Goal: Communication & Community: Answer question/provide support

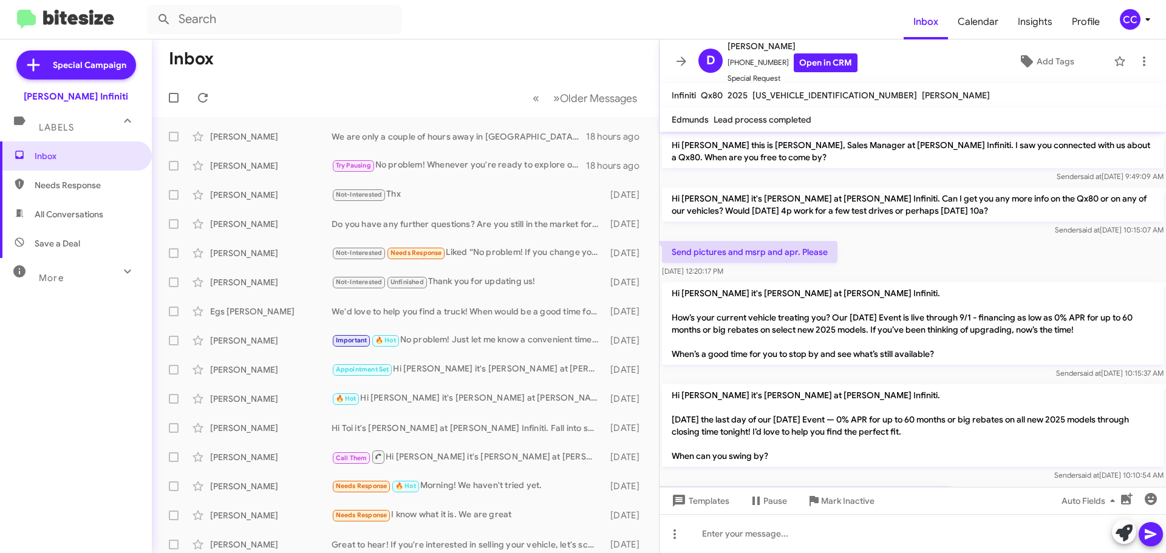
scroll to position [366, 0]
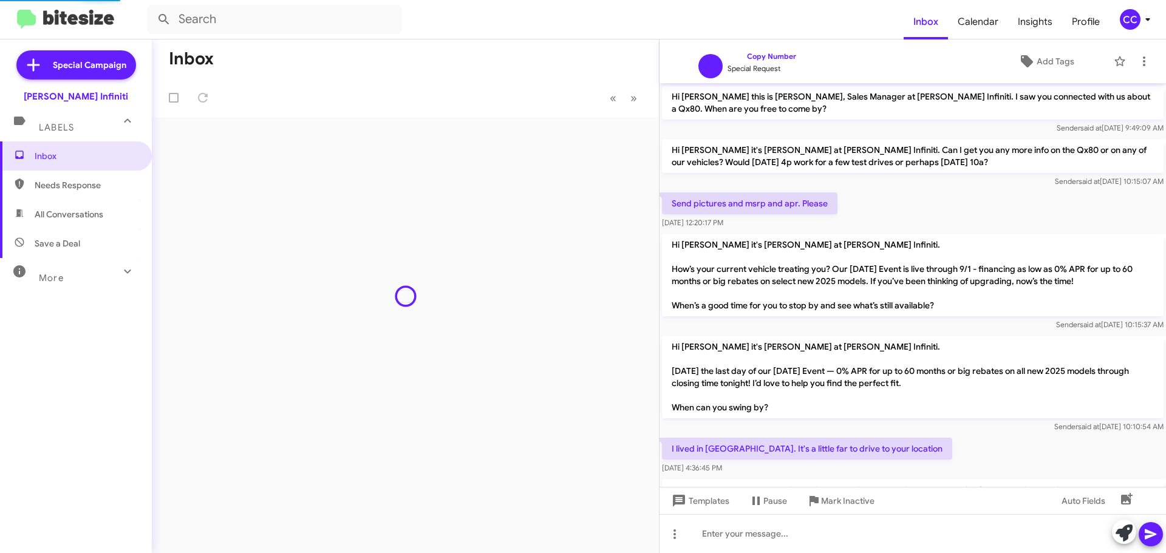
scroll to position [317, 0]
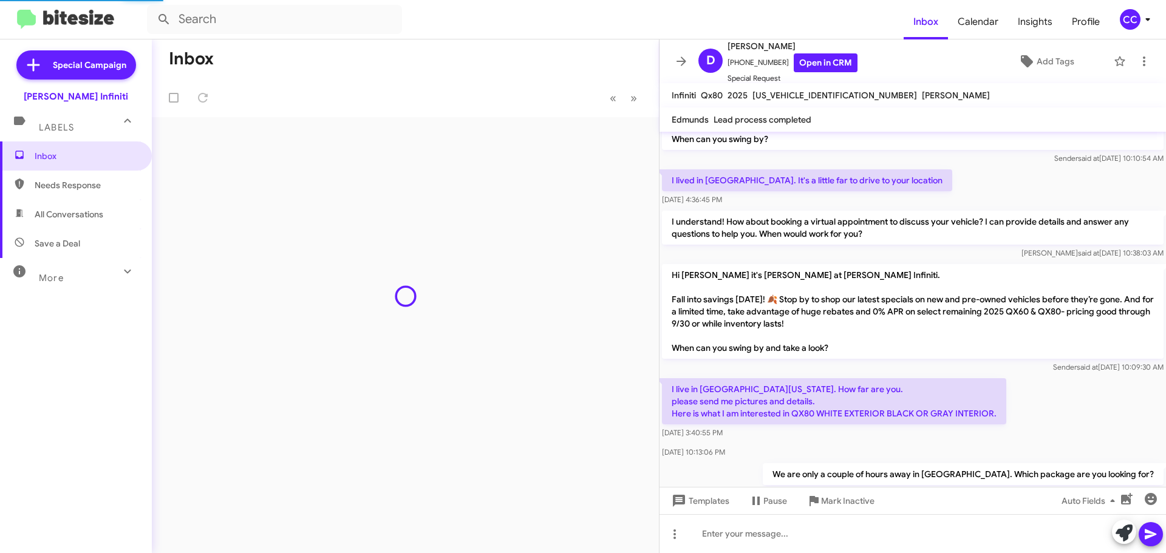
click at [86, 215] on span "All Conversations" at bounding box center [69, 214] width 69 height 12
type input "in:all-conversations"
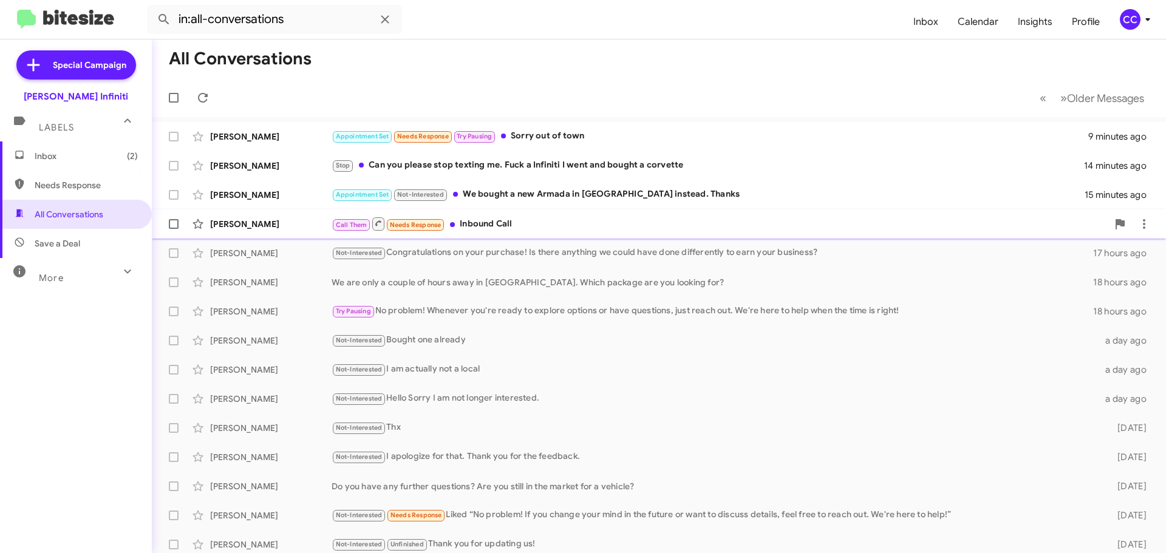
click at [510, 225] on div "Call Them Needs Response Inbound Call" at bounding box center [720, 223] width 776 height 15
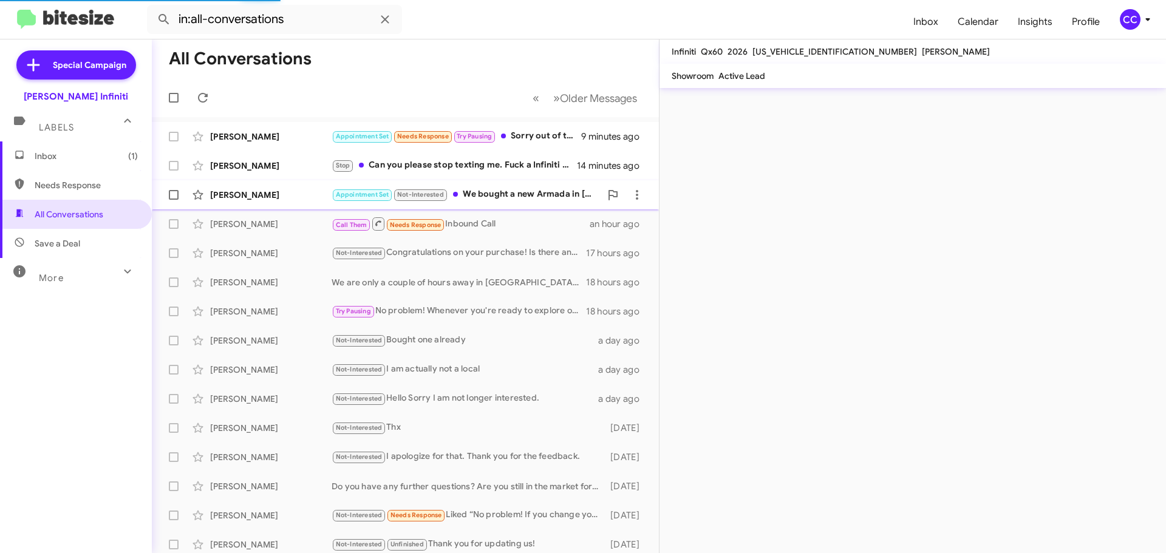
click at [495, 197] on div "Appointment Set Not-Interested We bought a new Armada in Calallen instead. Than…" at bounding box center [466, 195] width 269 height 14
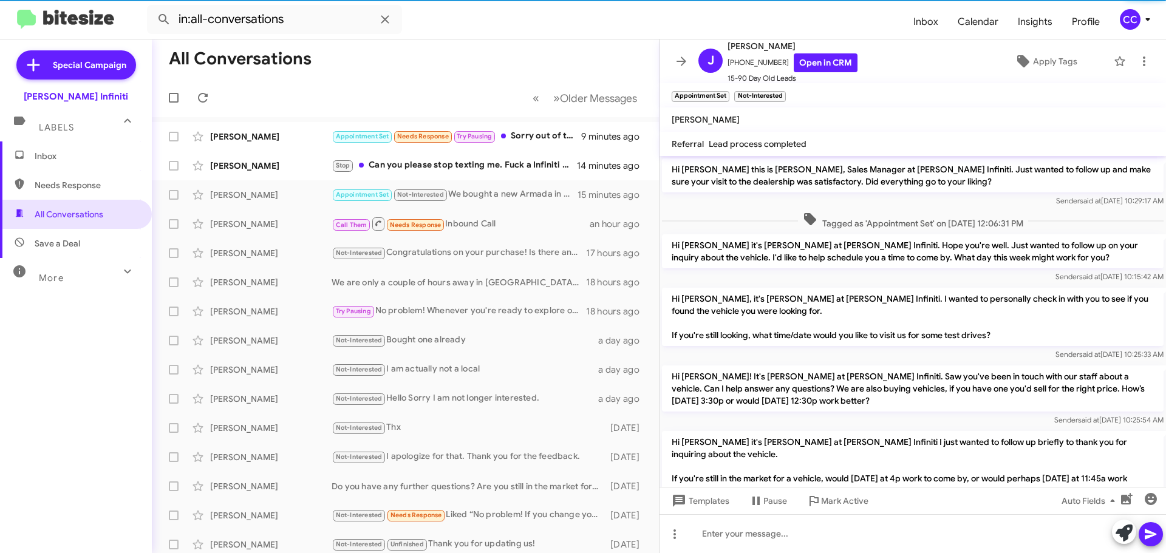
scroll to position [120, 0]
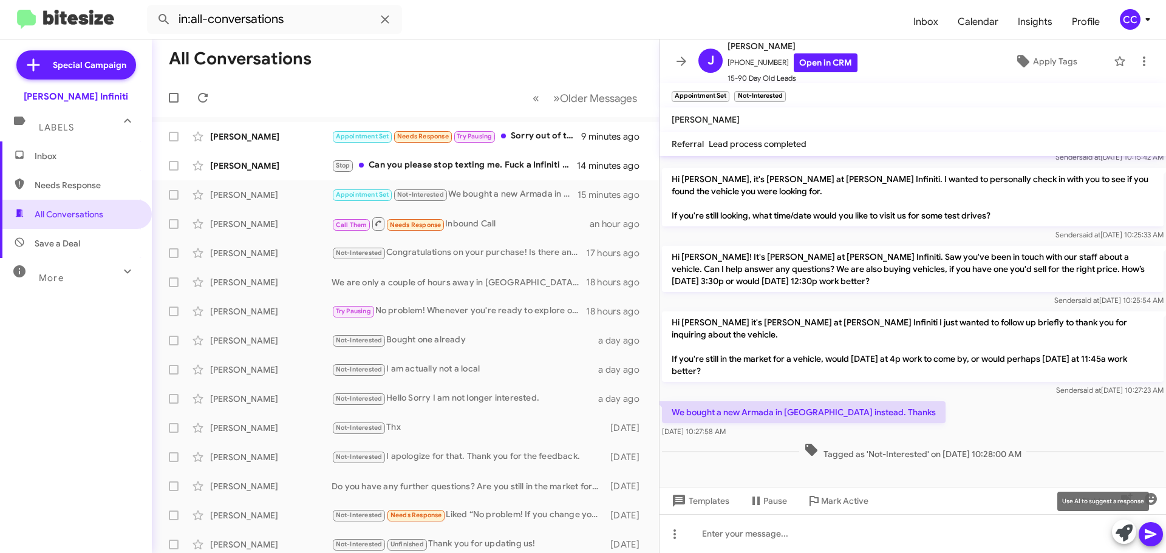
click at [1120, 528] on icon at bounding box center [1124, 533] width 17 height 17
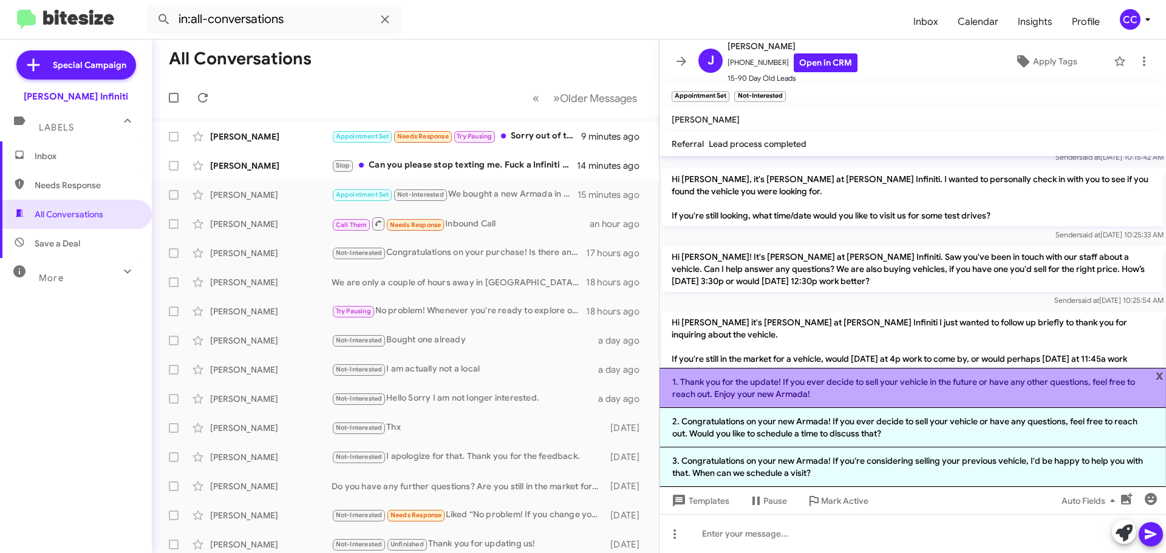
click at [820, 377] on li "1. Thank you for the update! If you ever decide to sell your vehicle in the fut…" at bounding box center [913, 388] width 507 height 40
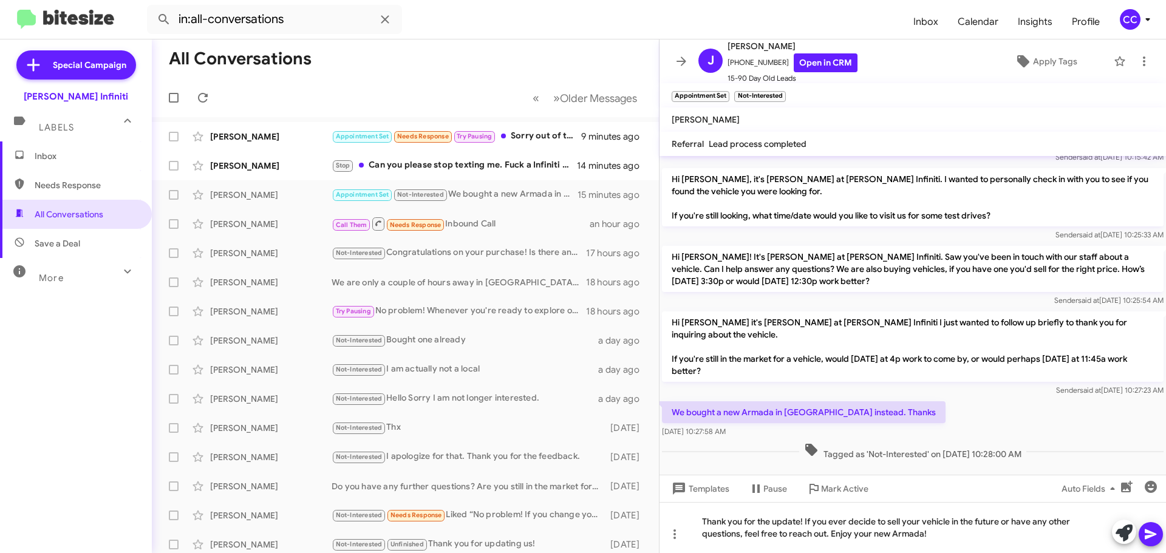
click at [1148, 535] on icon at bounding box center [1151, 534] width 15 height 15
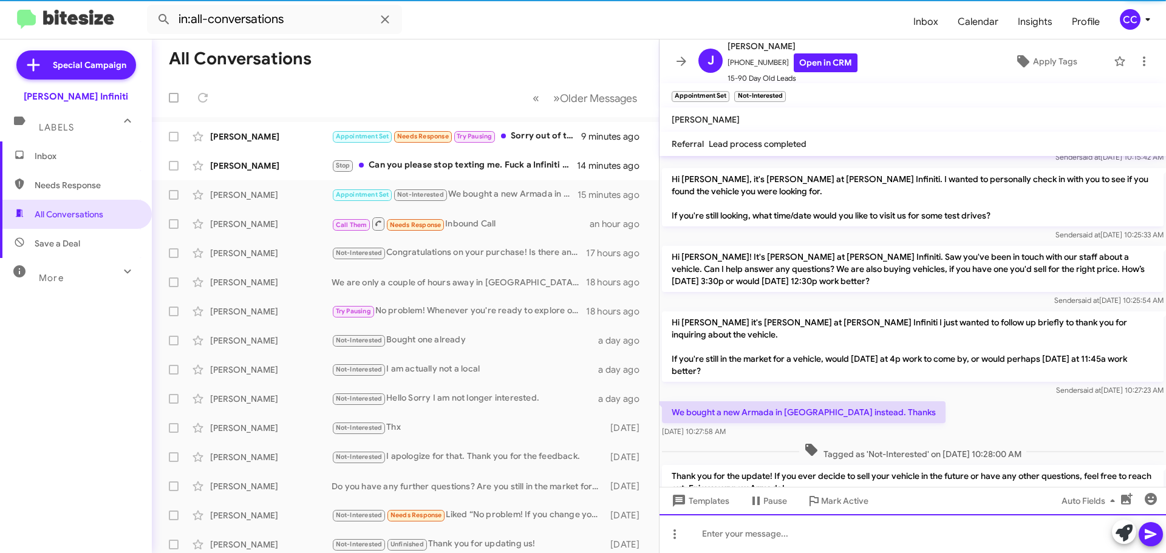
scroll to position [0, 0]
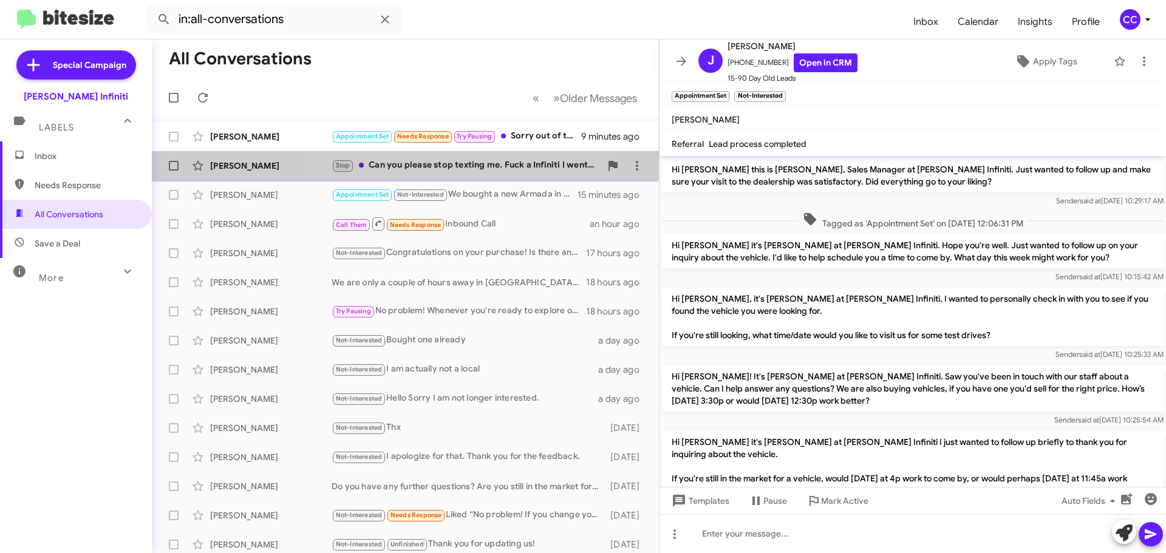
click at [445, 168] on div "Stop Can you please stop texting me. Fuck a Infiniti I went and bought a corvet…" at bounding box center [466, 166] width 269 height 14
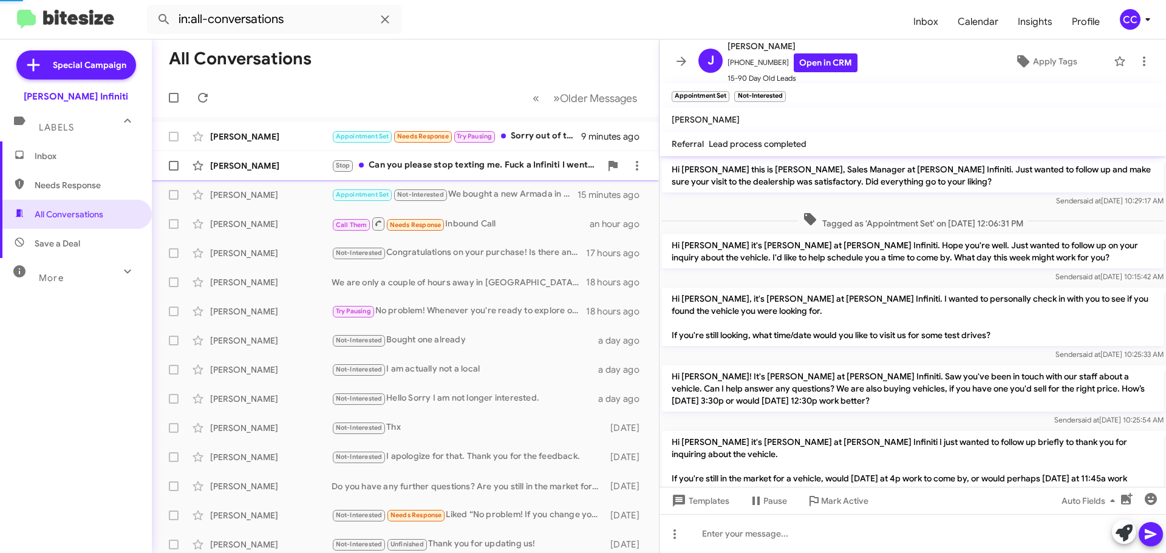
scroll to position [590, 0]
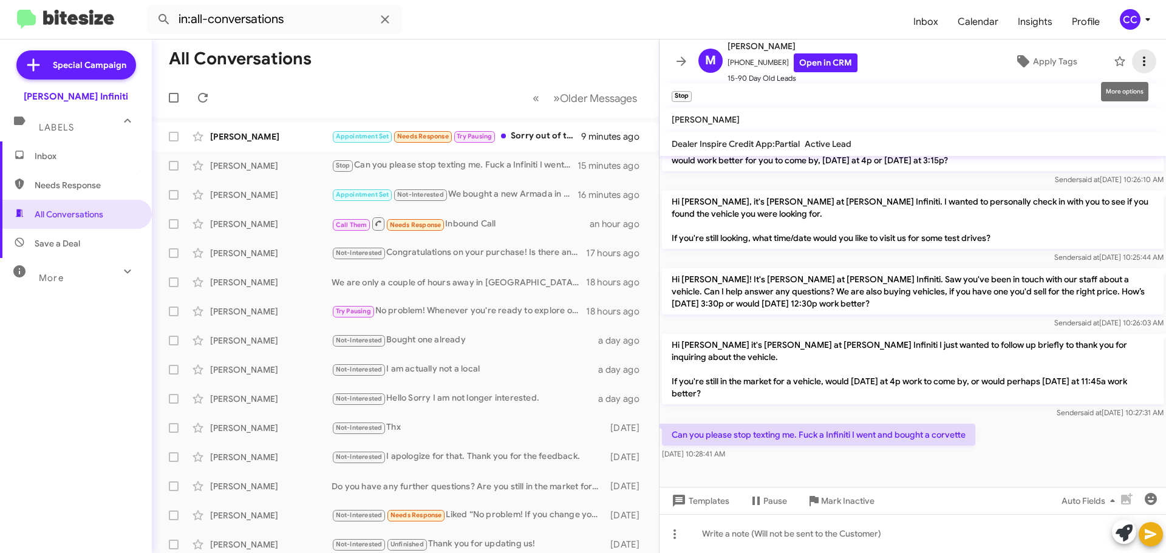
click at [1137, 63] on icon at bounding box center [1144, 61] width 15 height 15
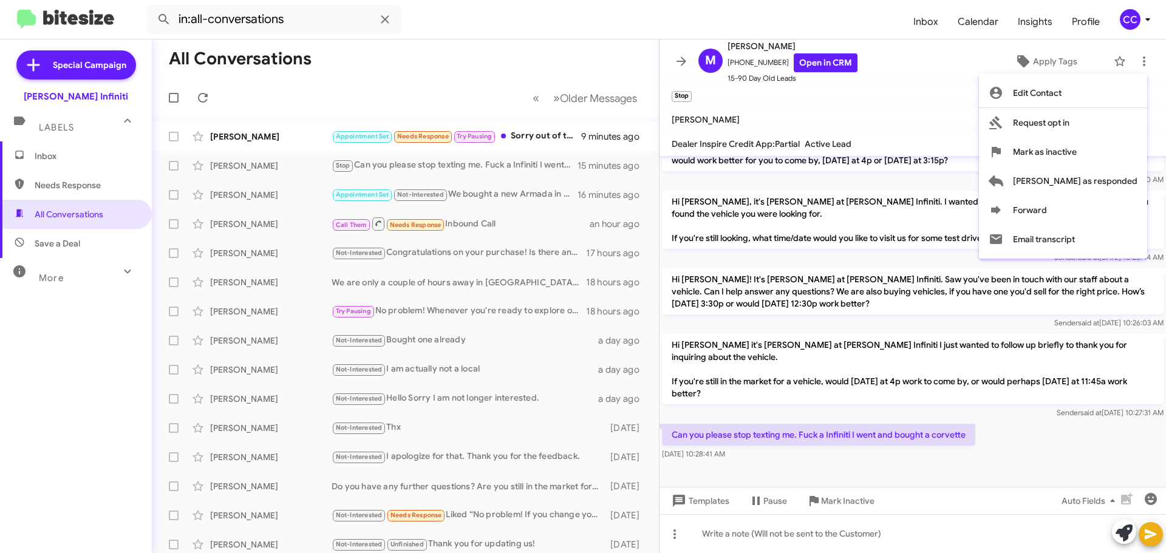
click at [911, 77] on div at bounding box center [583, 276] width 1166 height 553
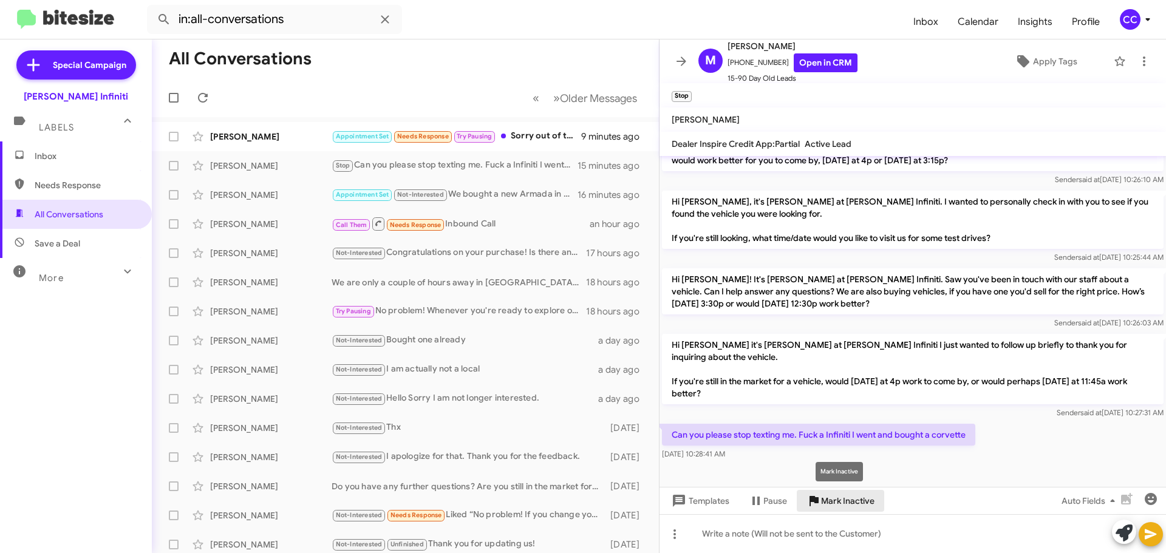
click at [855, 501] on span "Mark Inactive" at bounding box center [847, 501] width 53 height 22
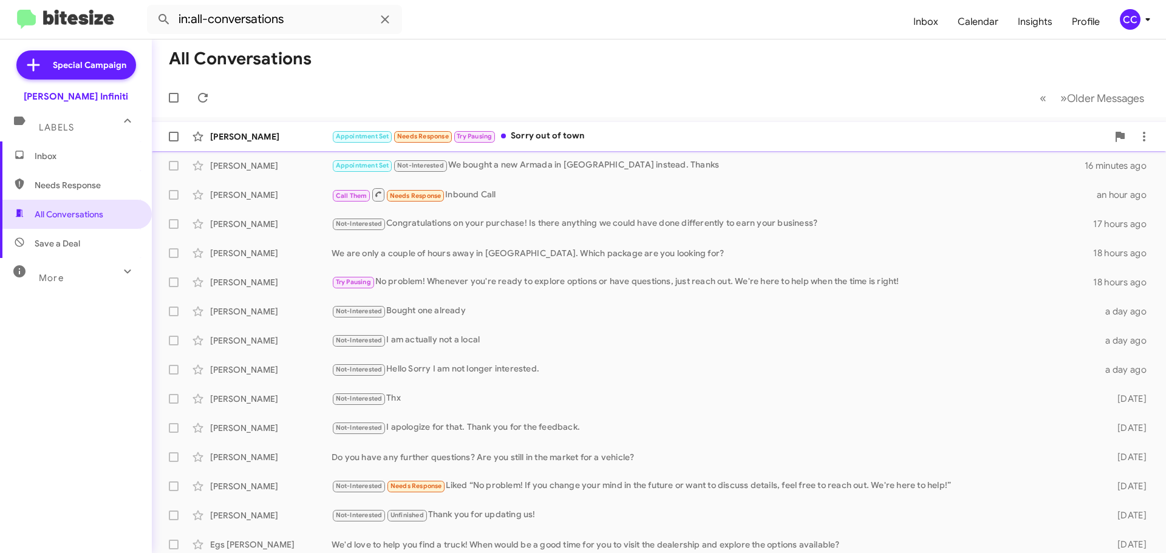
click at [291, 134] on div "[PERSON_NAME]" at bounding box center [271, 137] width 122 height 12
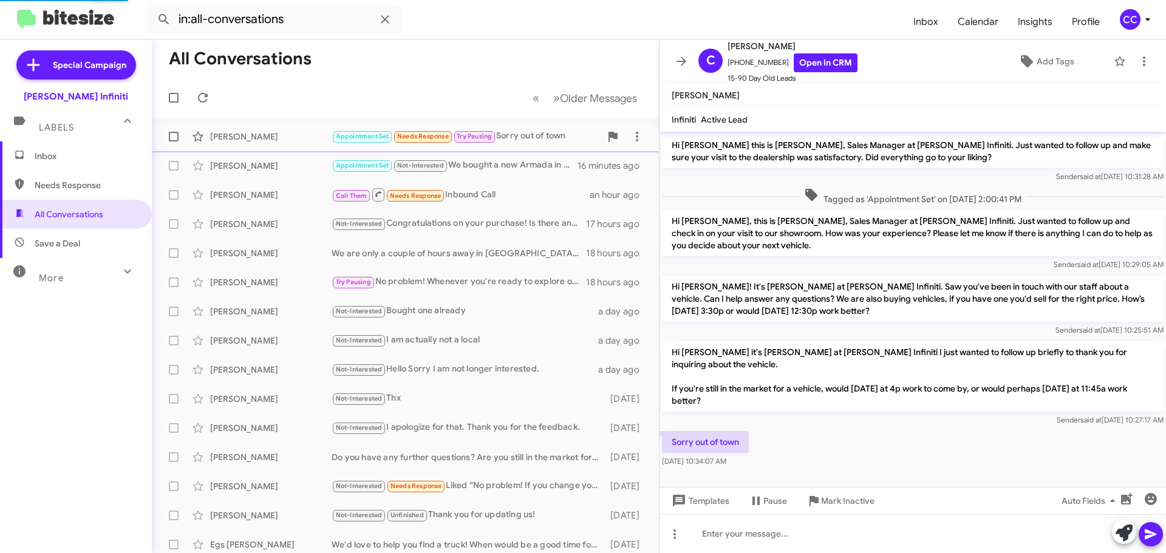
scroll to position [1, 0]
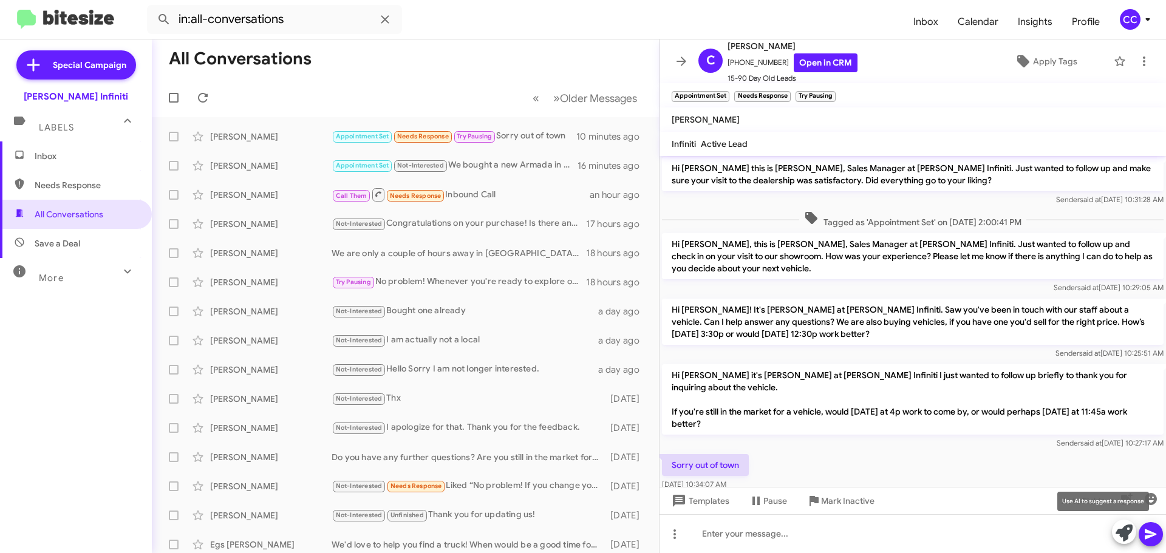
click at [1127, 538] on icon at bounding box center [1124, 533] width 17 height 17
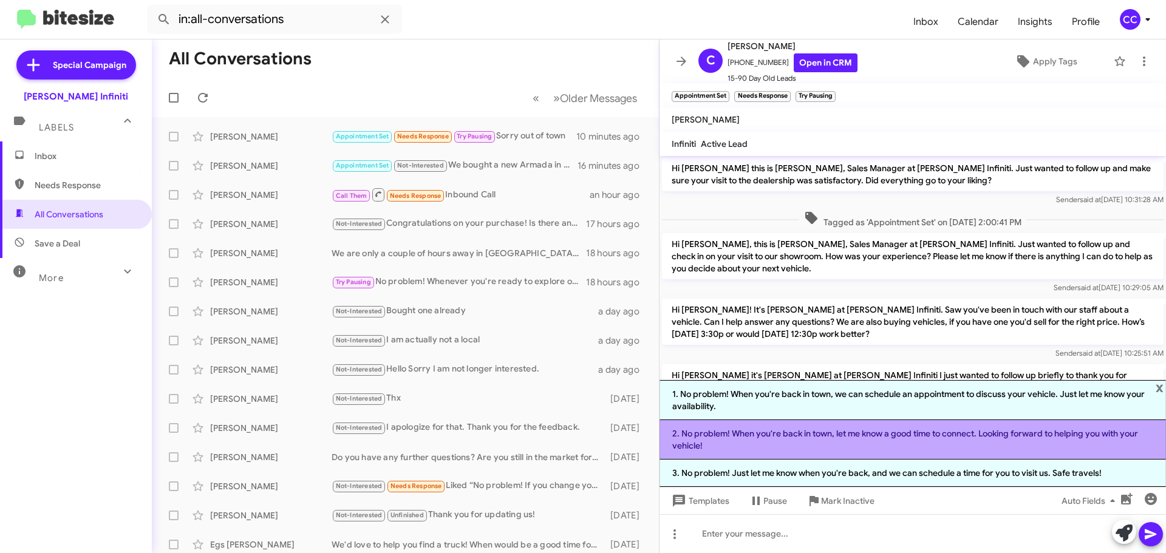
click at [1016, 437] on li "2. No problem! When you're back in town, let me know a good time to connect. Lo…" at bounding box center [913, 439] width 507 height 39
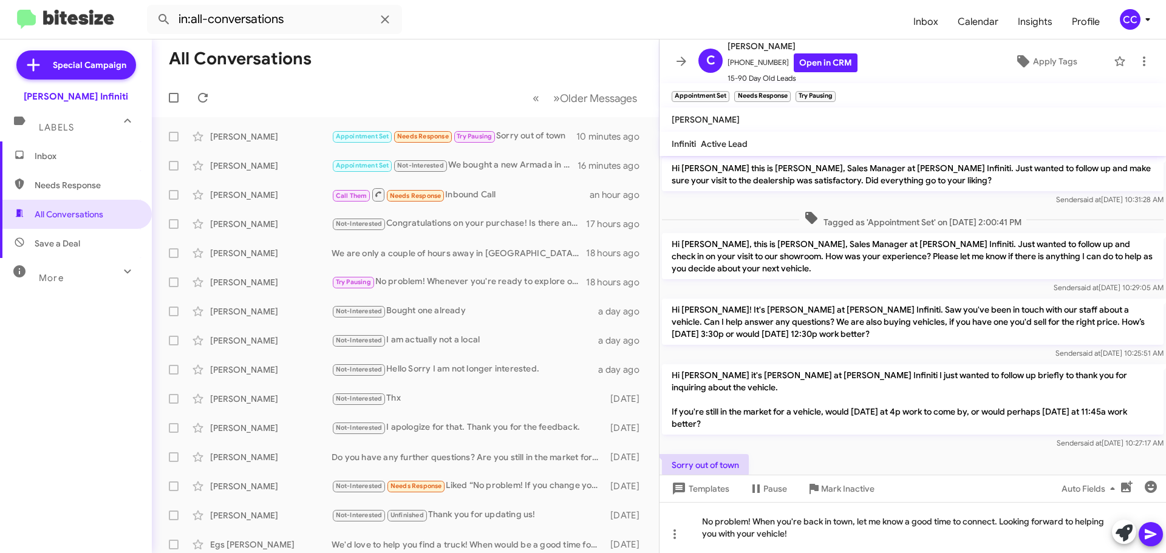
click at [1154, 530] on icon at bounding box center [1151, 534] width 15 height 15
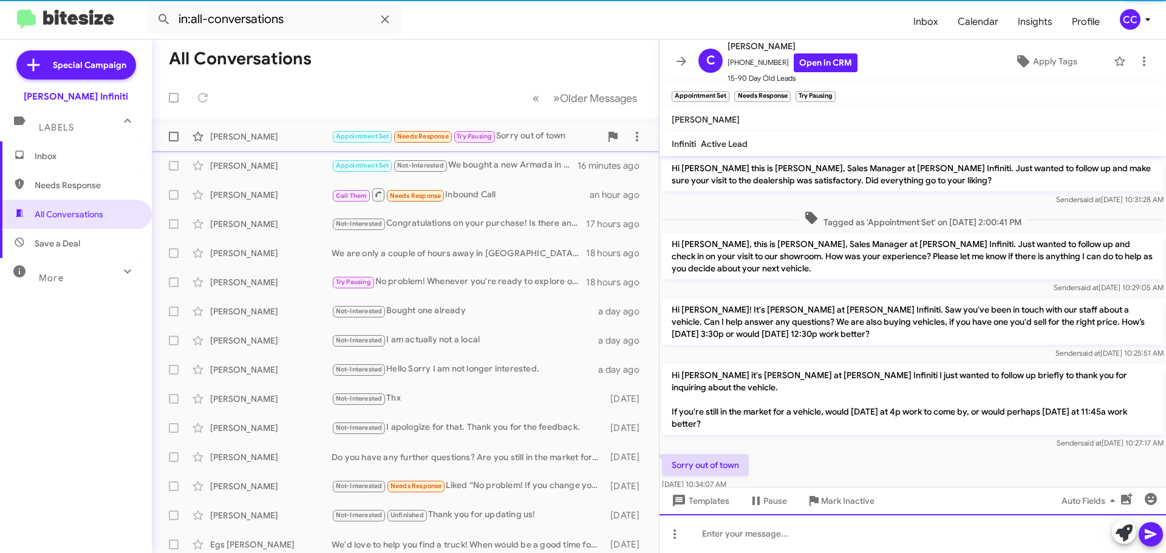
scroll to position [82, 0]
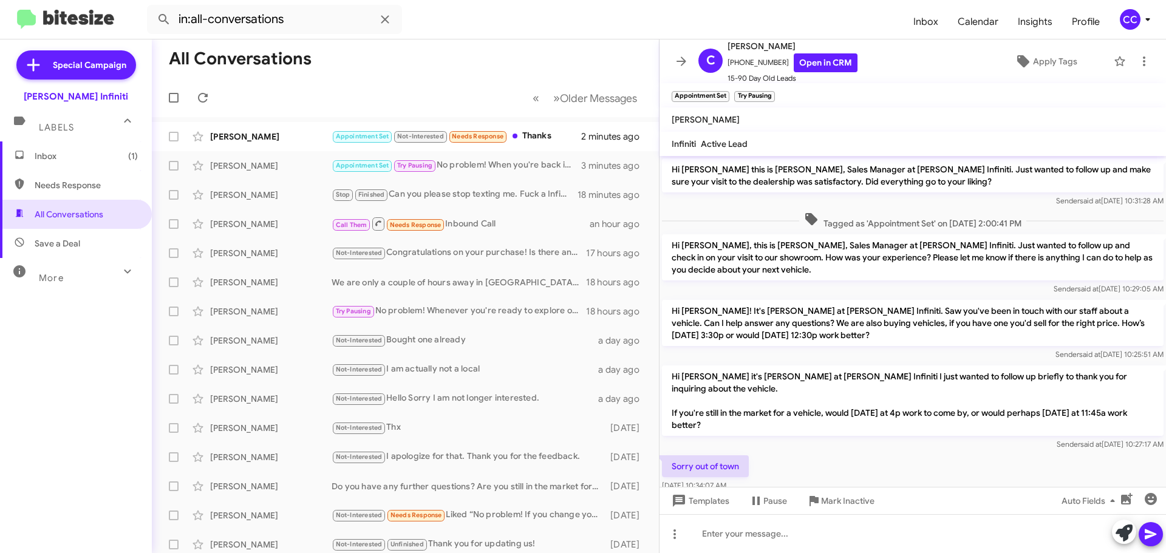
scroll to position [58, 0]
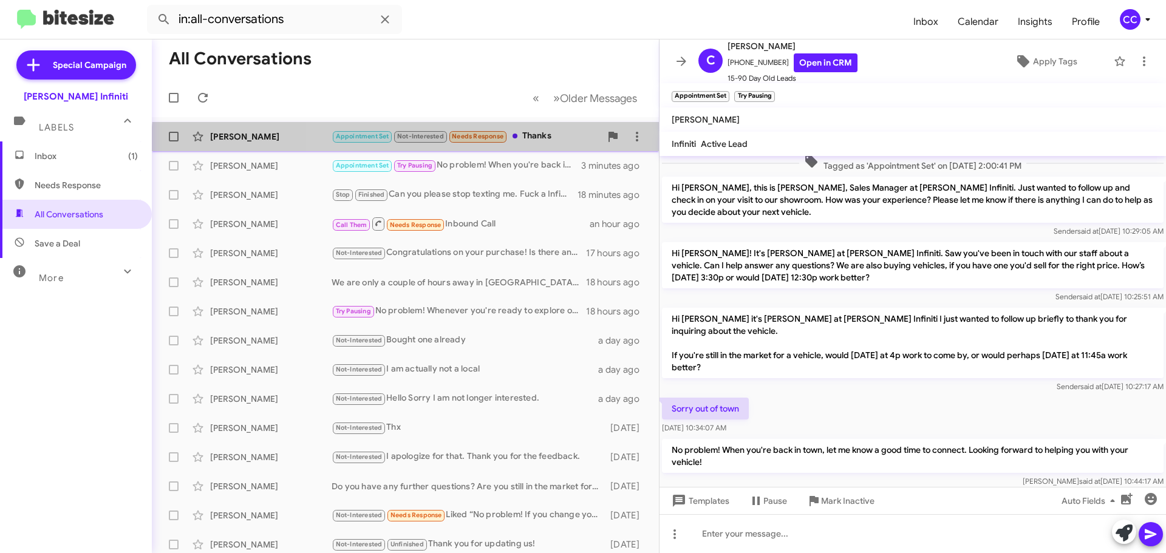
click at [518, 147] on div "Jordan Pilgrim Appointment Set Not-Interested Needs Response Thanks 2 minutes a…" at bounding box center [406, 137] width 488 height 24
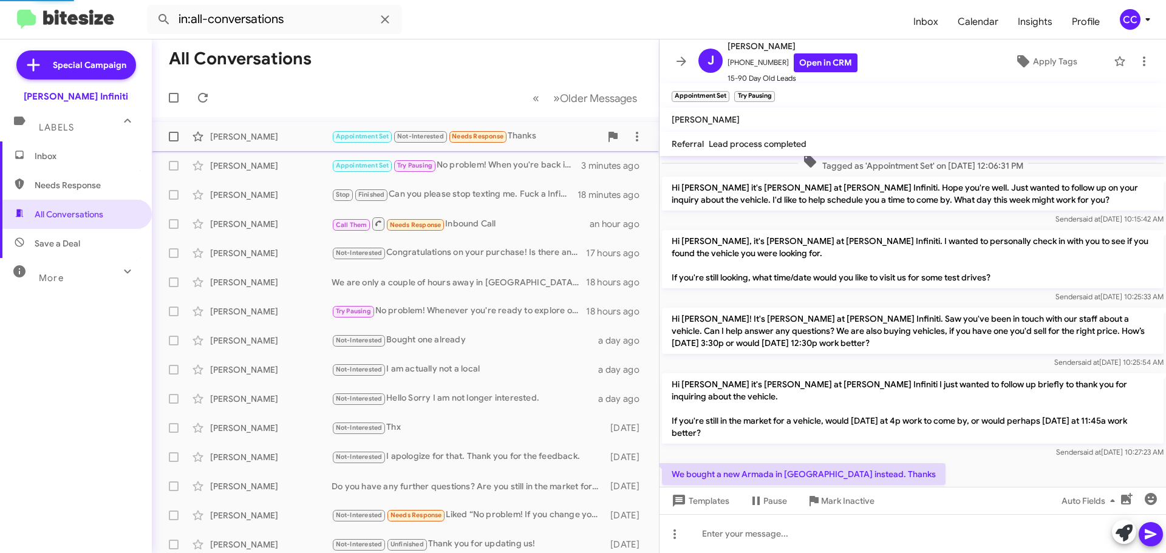
scroll to position [221, 0]
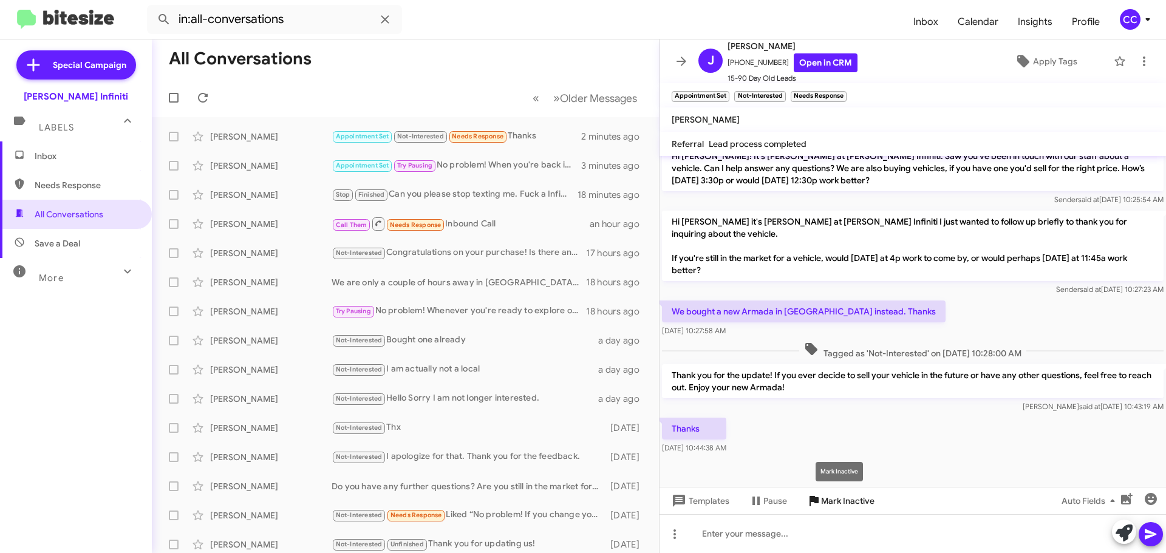
click at [855, 504] on span "Mark Inactive" at bounding box center [847, 501] width 53 height 22
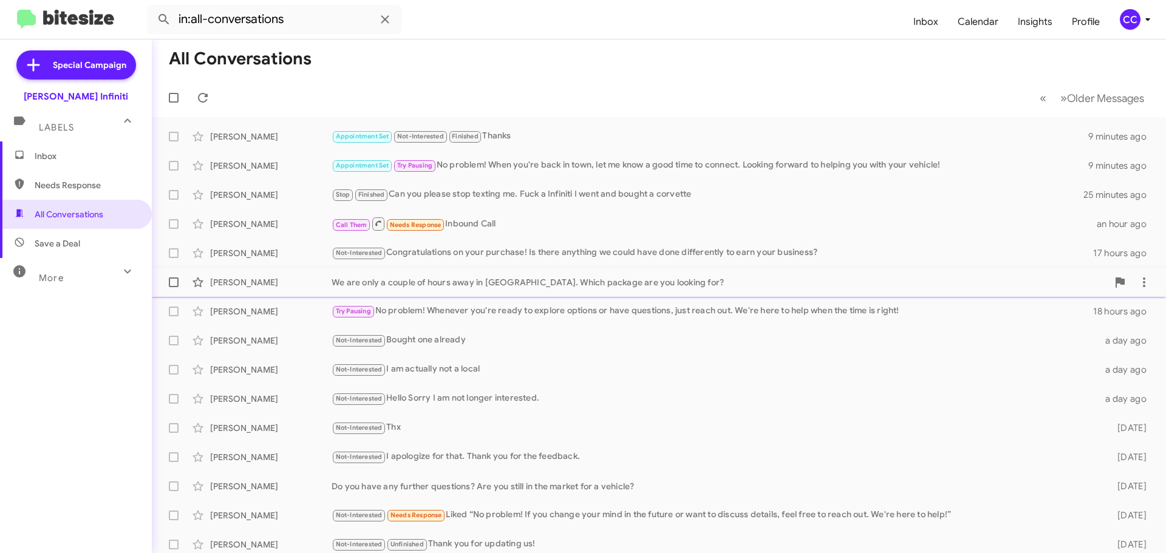
click at [256, 273] on div "Daniel Moreno We are only a couple of hours away in Corpus Christi. Which packa…" at bounding box center [659, 282] width 995 height 24
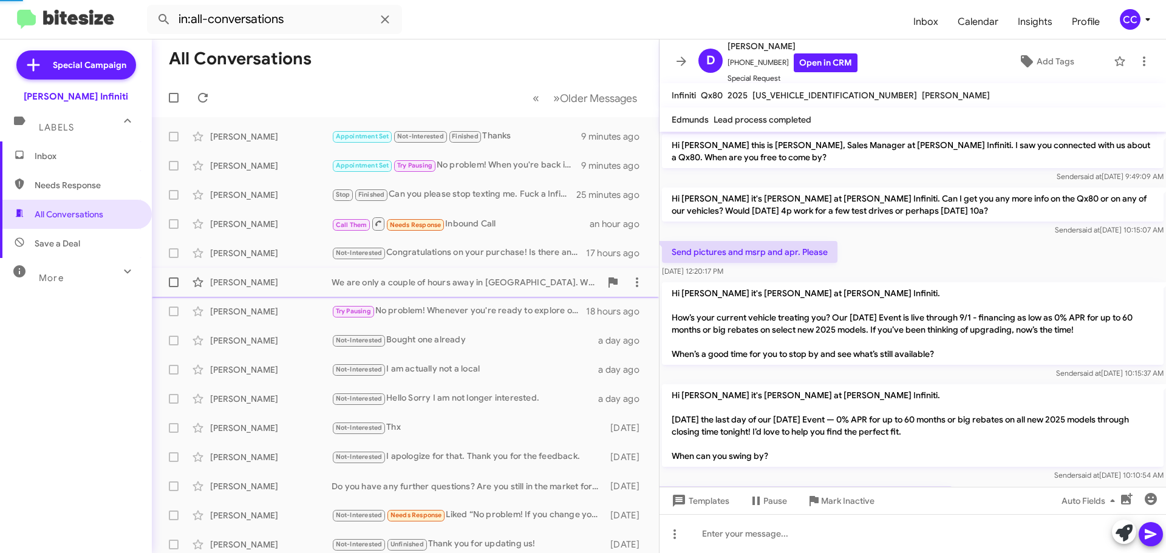
scroll to position [366, 0]
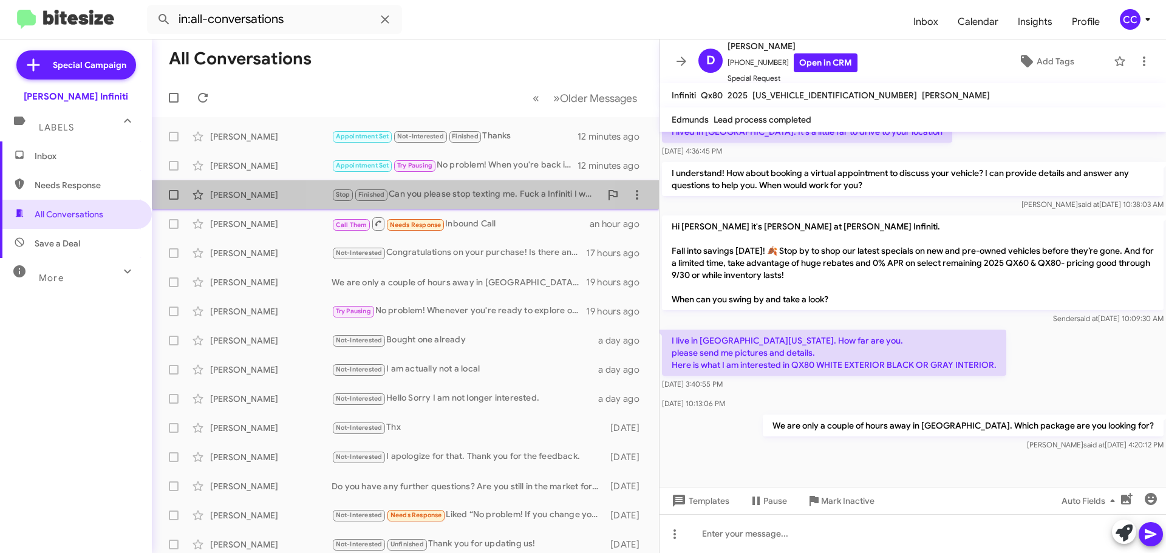
click at [426, 196] on div "Stop Finished Can you please stop texting me. Fuck a Infiniti I went and bought…" at bounding box center [466, 195] width 269 height 14
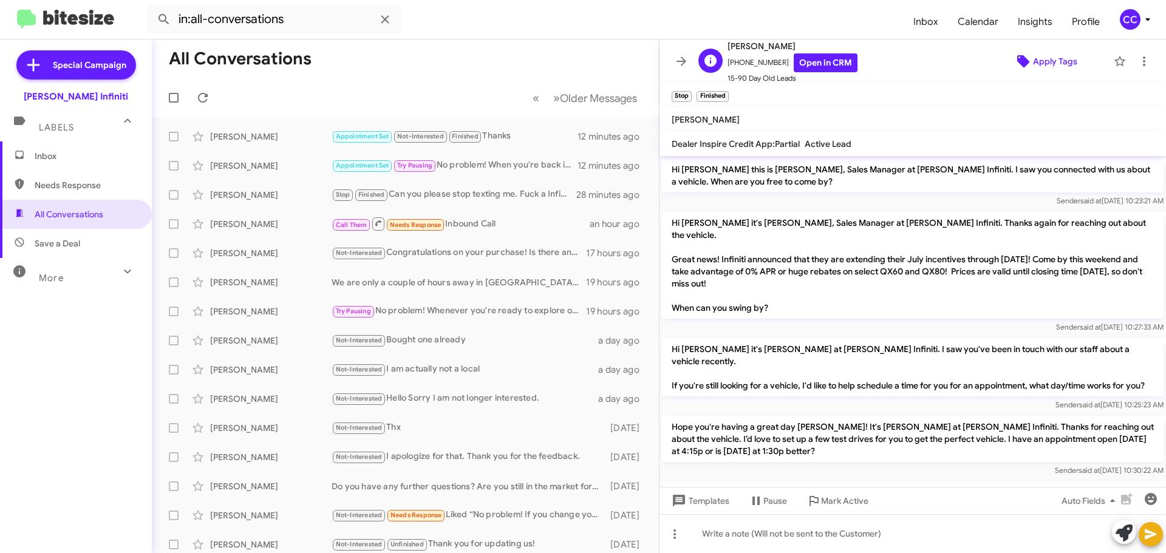
click at [1034, 64] on span "Apply Tags" at bounding box center [1055, 61] width 44 height 22
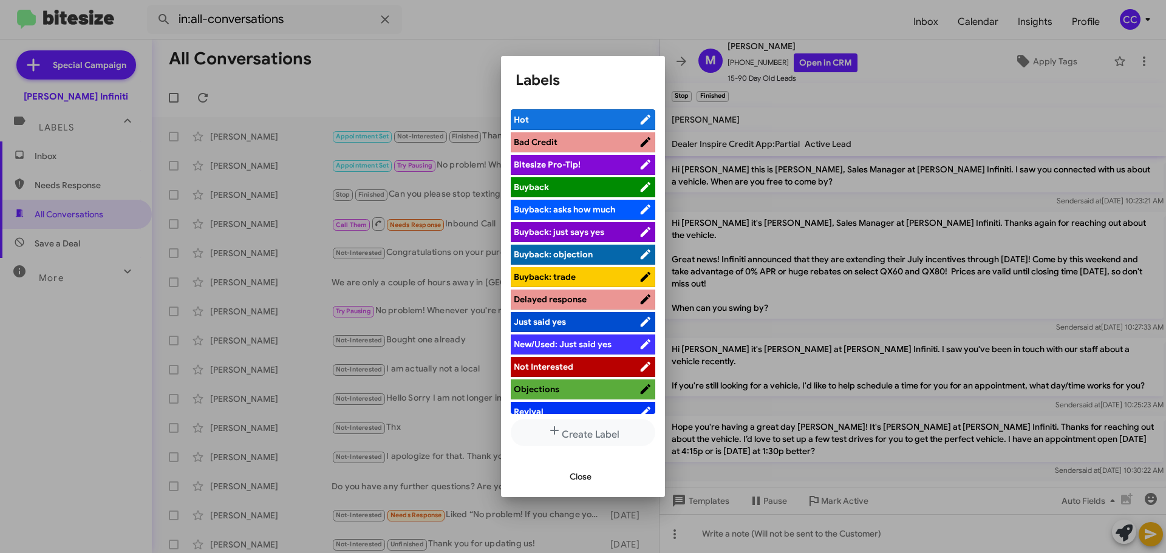
scroll to position [33, 0]
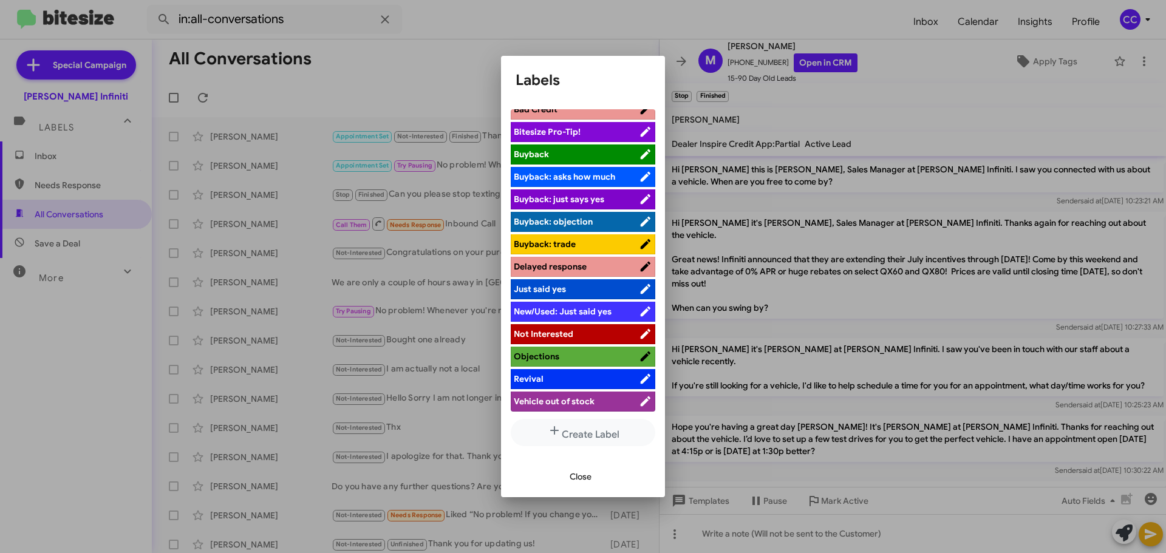
click at [565, 333] on span "Not Interested" at bounding box center [544, 334] width 60 height 11
click at [583, 474] on span "Close" at bounding box center [581, 477] width 22 height 22
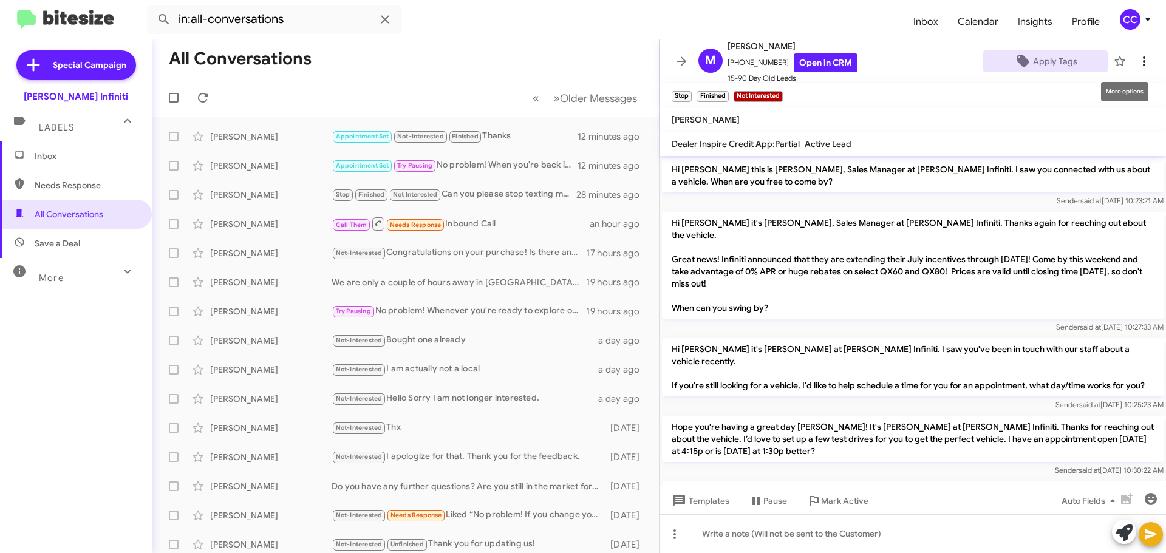
click at [1137, 60] on icon at bounding box center [1144, 61] width 15 height 15
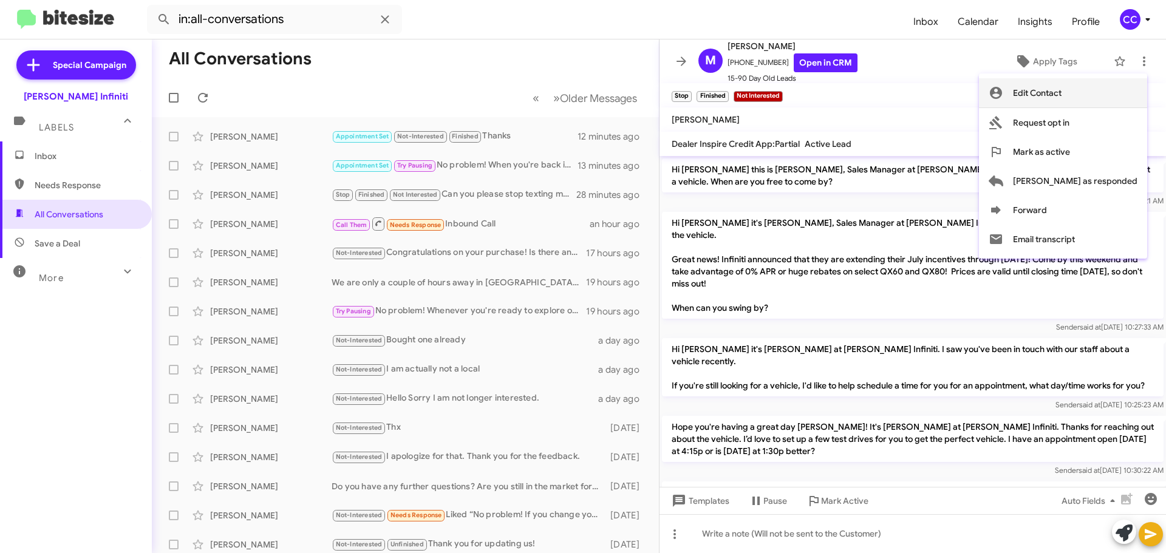
click at [1062, 89] on span "Edit Contact" at bounding box center [1037, 92] width 49 height 29
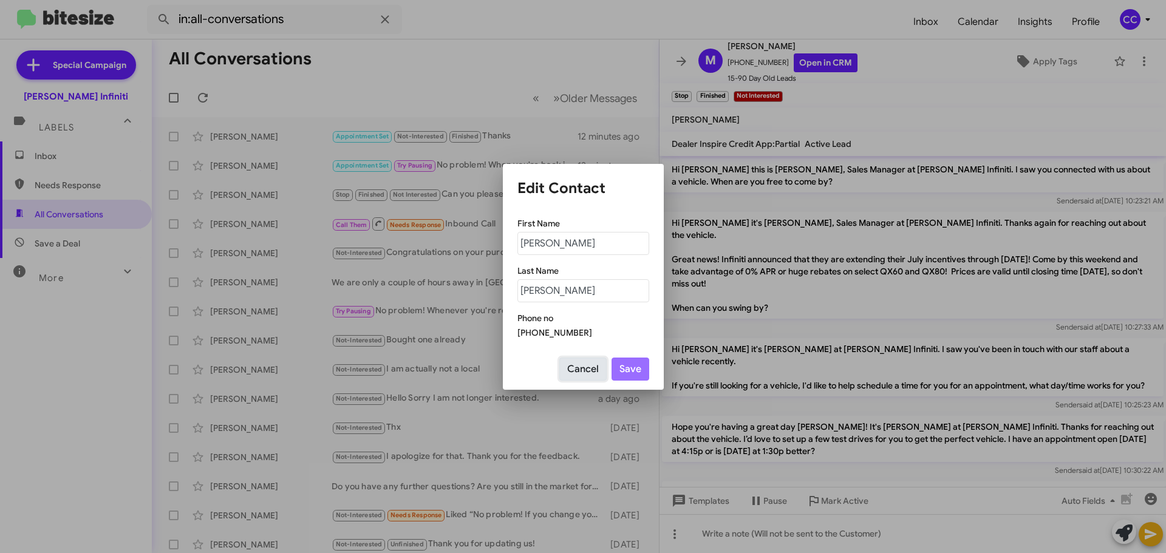
click at [592, 368] on button "Cancel" at bounding box center [583, 369] width 47 height 23
